Goal: Task Accomplishment & Management: Manage account settings

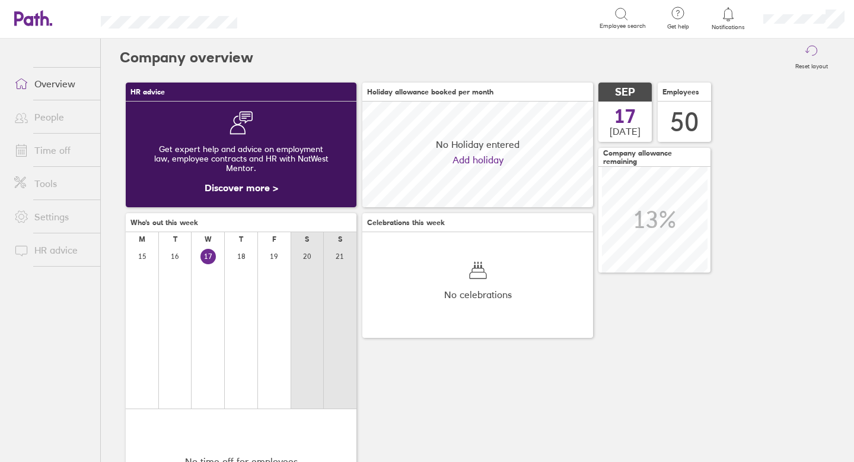
scroll to position [106, 231]
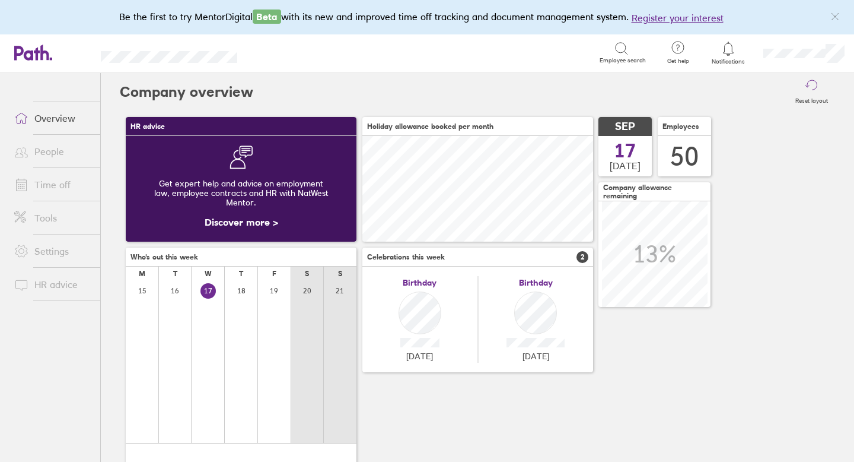
click at [58, 183] on link "Time off" at bounding box center [53, 185] width 96 height 24
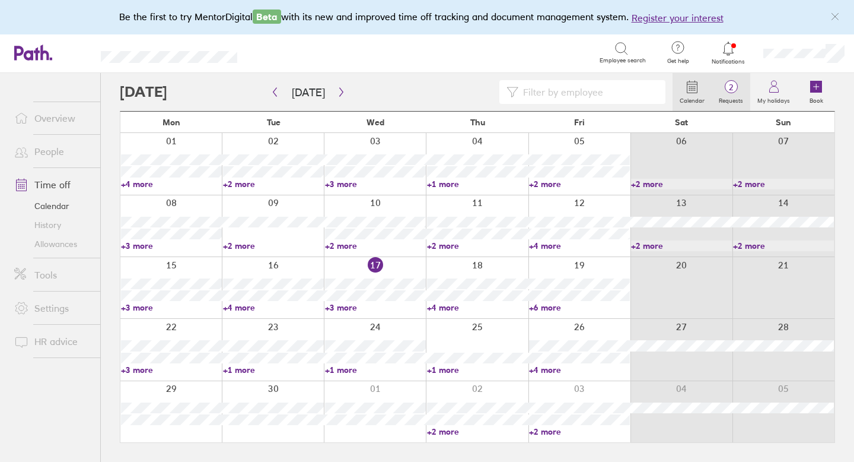
click at [733, 83] on span "2" at bounding box center [731, 86] width 39 height 9
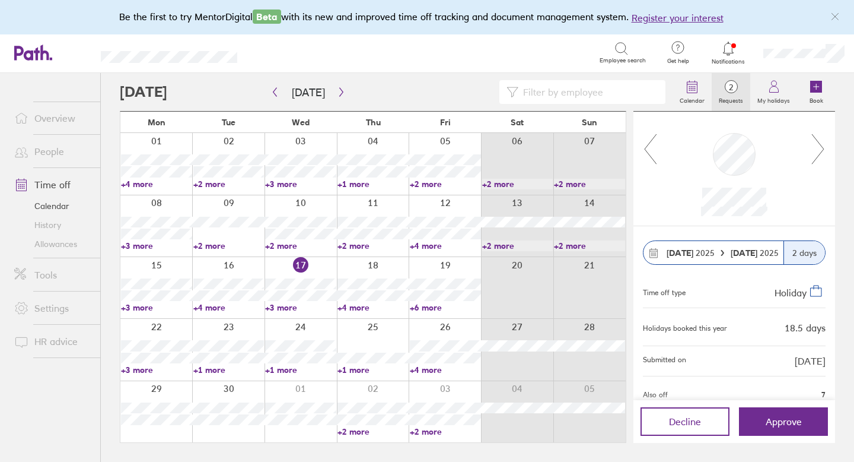
click at [652, 149] on icon at bounding box center [650, 149] width 15 height 32
click at [651, 151] on icon at bounding box center [650, 149] width 15 height 32
click at [771, 424] on span "Approve" at bounding box center [784, 421] width 36 height 11
click at [69, 242] on link "Allowances" at bounding box center [53, 243] width 96 height 19
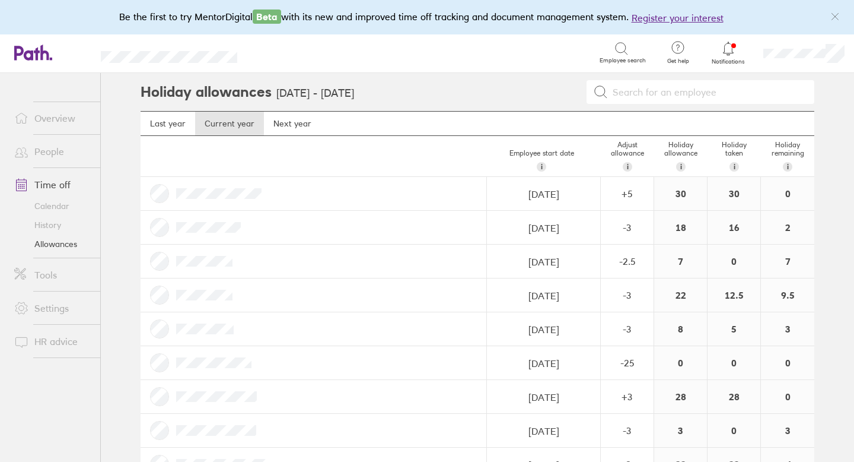
click at [66, 243] on link "Allowances" at bounding box center [53, 243] width 96 height 19
click at [61, 148] on link "People" at bounding box center [53, 151] width 96 height 24
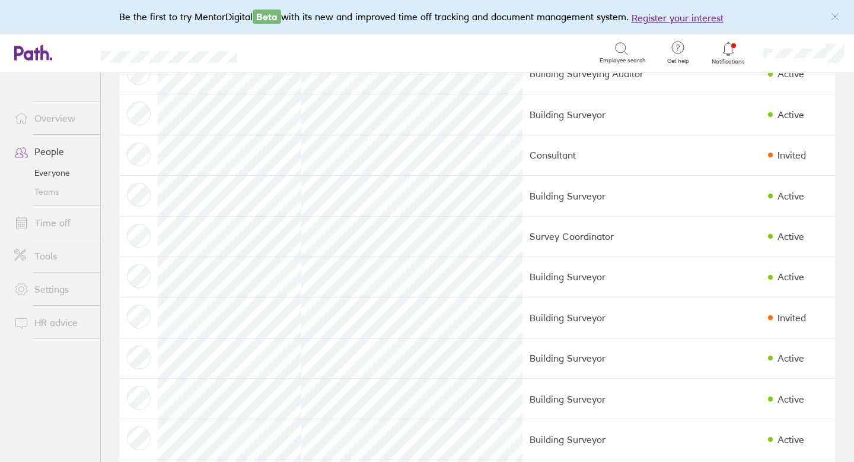
scroll to position [818, 0]
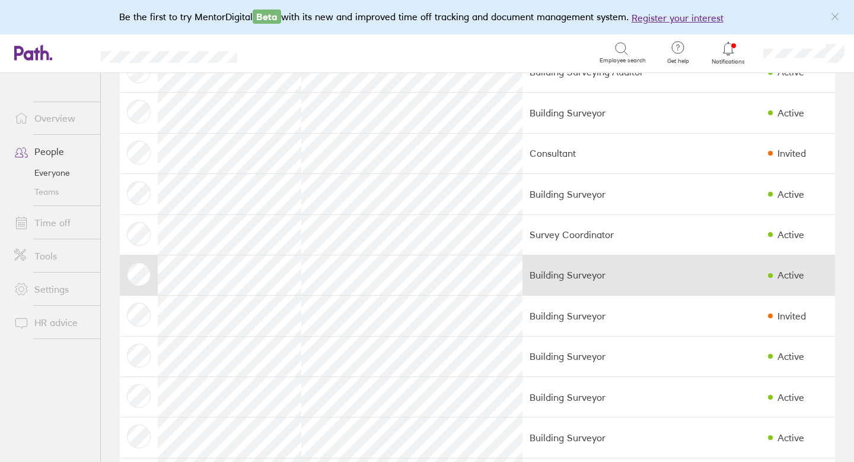
click at [523, 286] on td "Building Surveyor" at bounding box center [612, 275] width 179 height 40
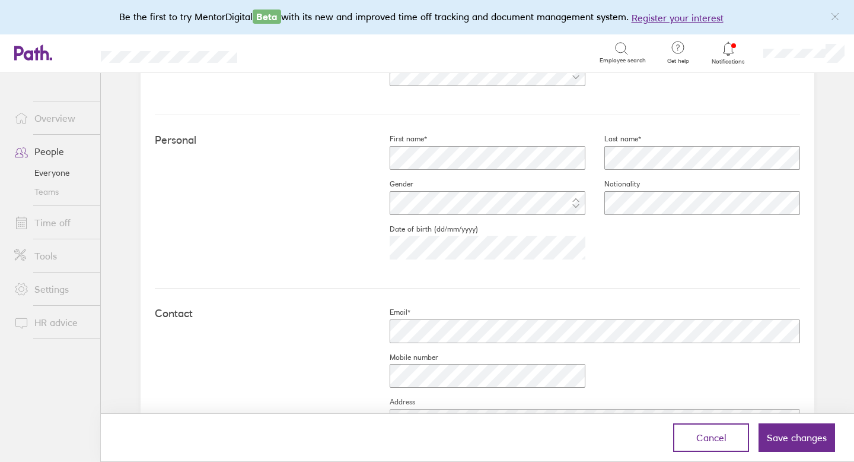
scroll to position [413, 0]
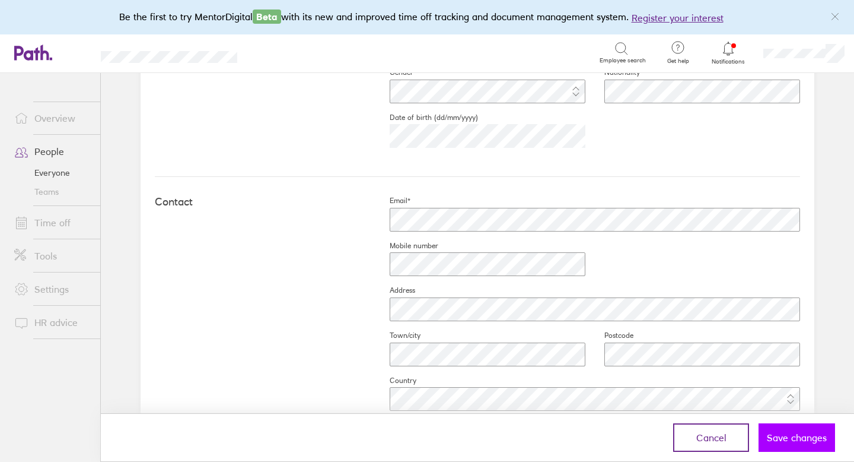
click at [784, 443] on button "Save changes" at bounding box center [797, 437] width 77 height 28
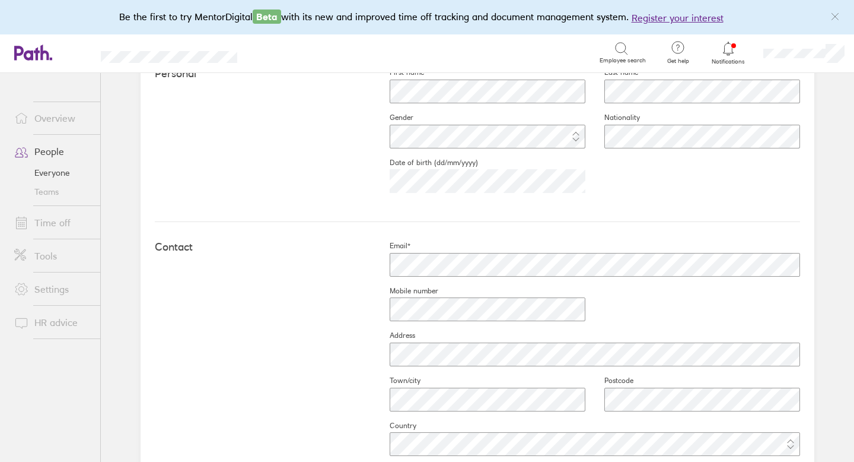
scroll to position [389, 0]
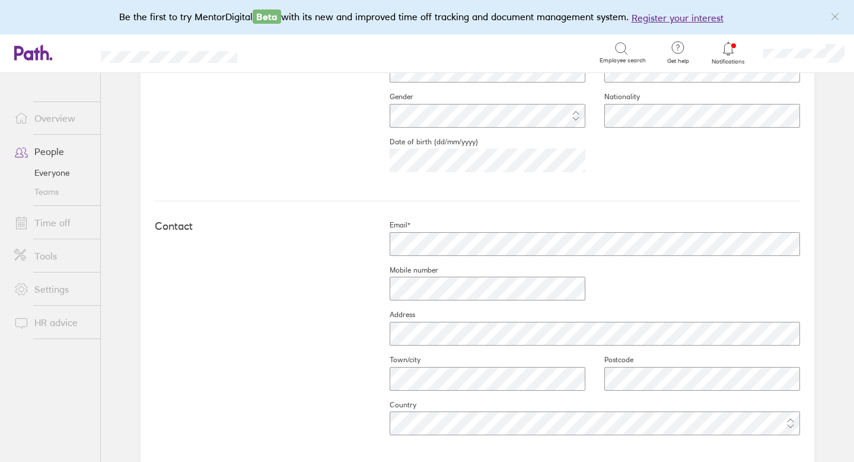
click at [729, 49] on icon at bounding box center [728, 49] width 14 height 14
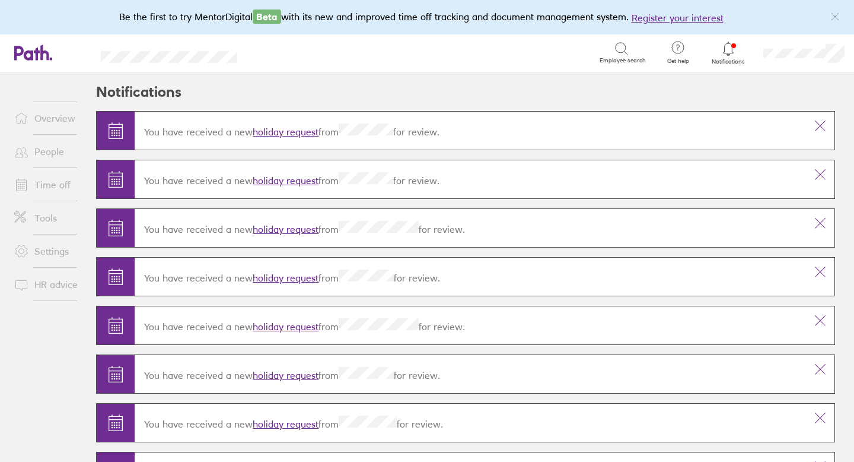
click at [51, 182] on link "Time off" at bounding box center [53, 185] width 96 height 24
